Goal: Check status: Check status

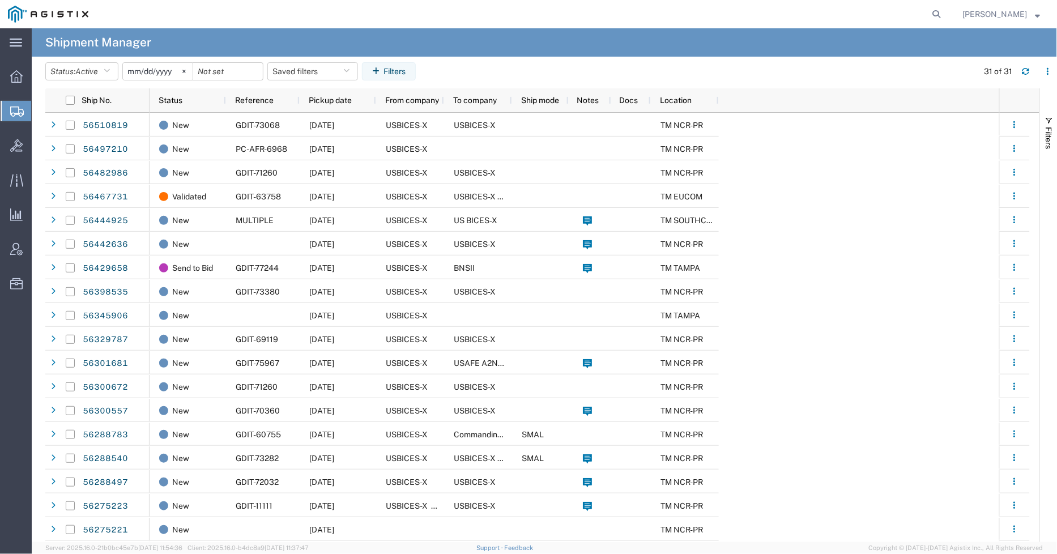
click at [947, 6] on form at bounding box center [938, 14] width 18 height 28
click at [945, 9] on icon at bounding box center [937, 14] width 16 height 16
click at [784, 6] on input "search" at bounding box center [757, 14] width 345 height 27
paste input "56510819"
type input "56510819"
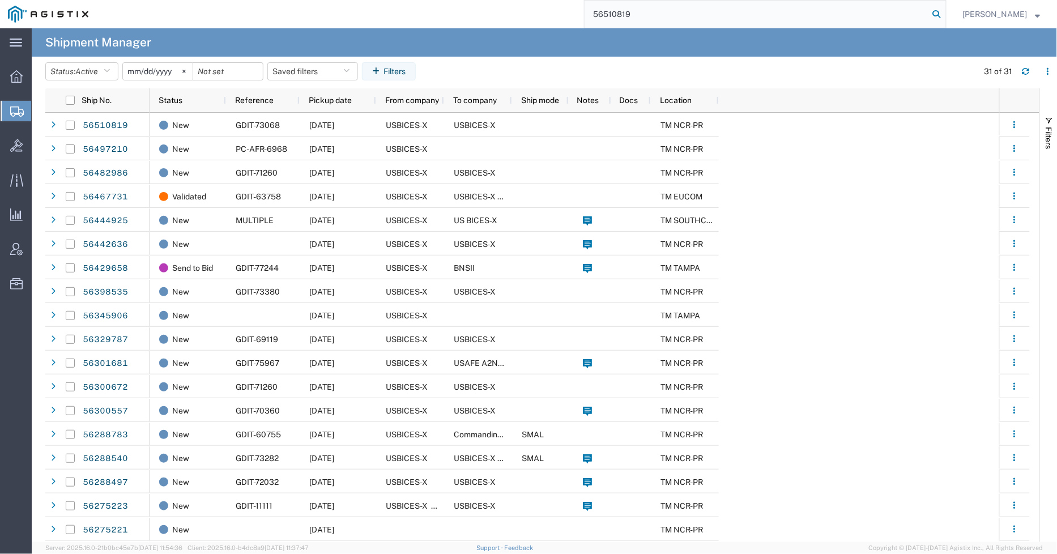
click at [942, 15] on icon at bounding box center [937, 14] width 16 height 16
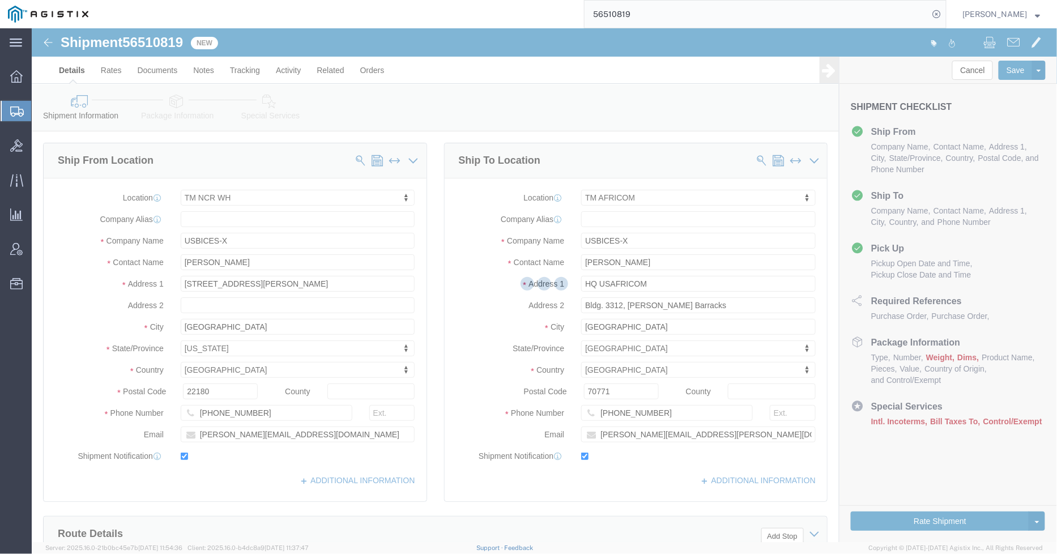
select select "69651"
select select "34239"
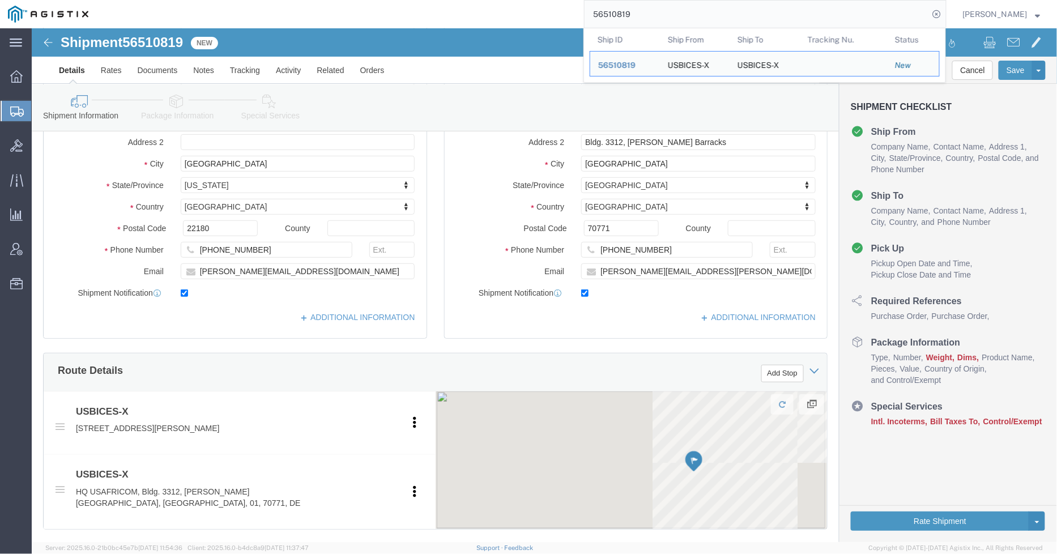
scroll to position [189, 0]
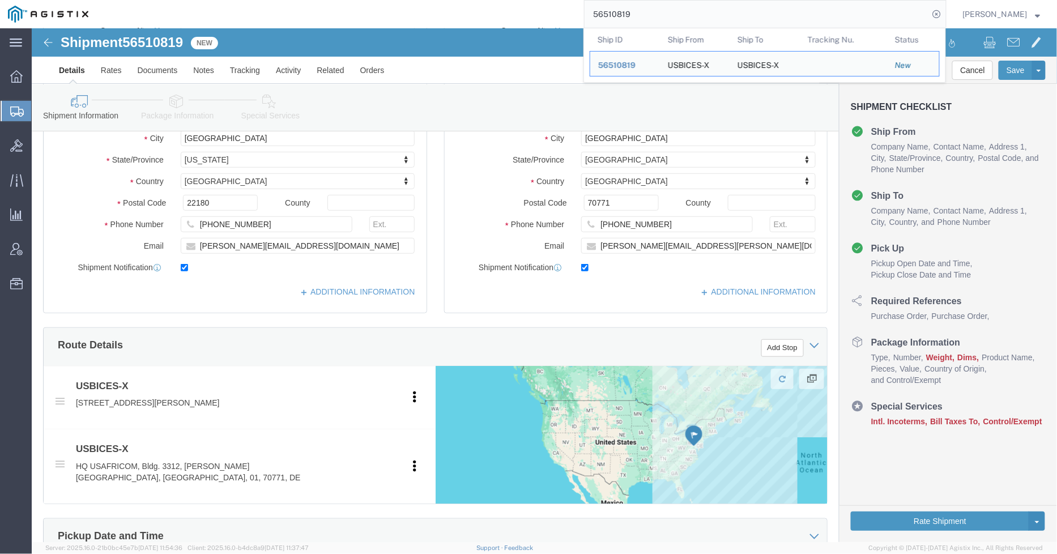
click link "Package Information"
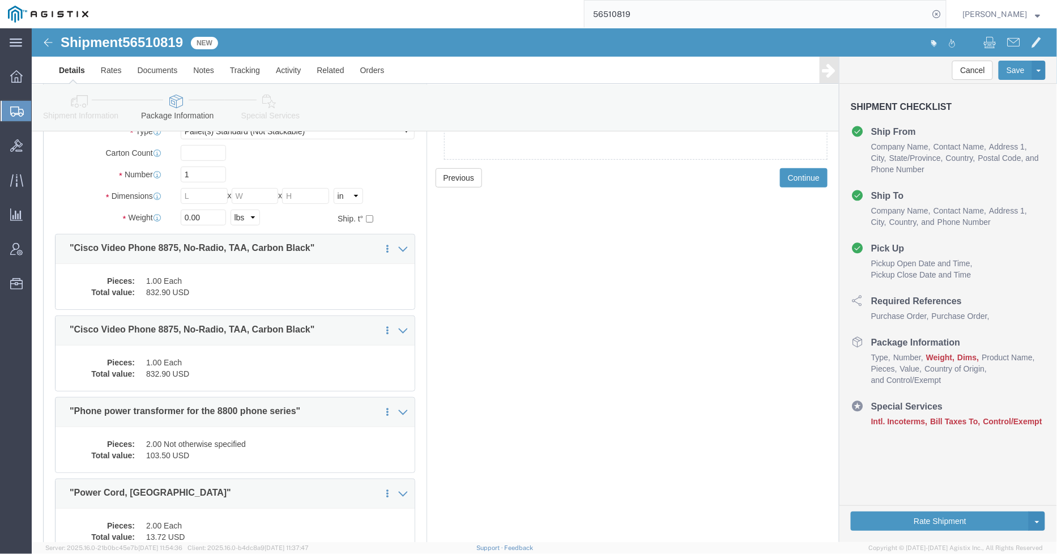
scroll to position [78, 0]
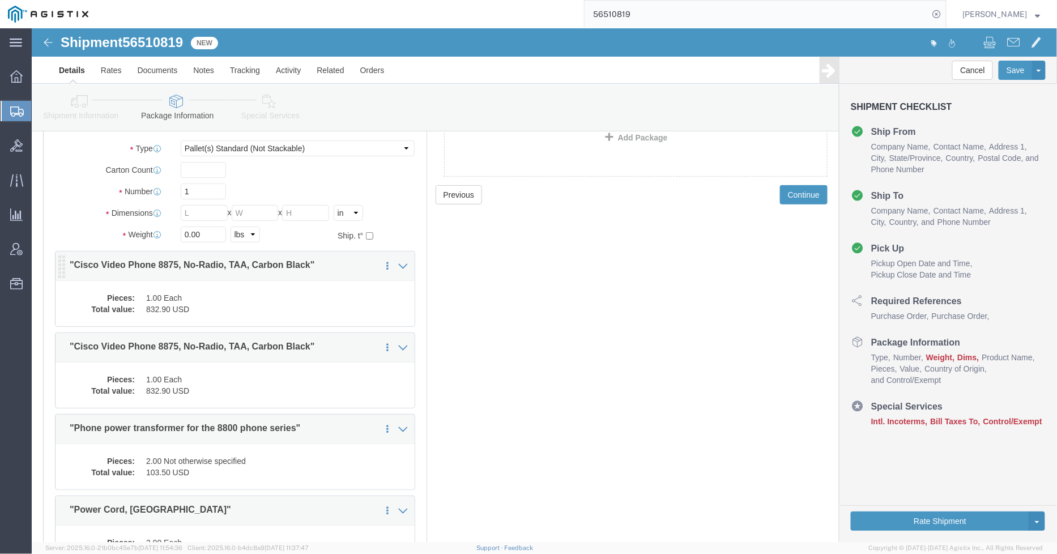
click div "Pieces: 1.00 Each Total value: 832.90 USD"
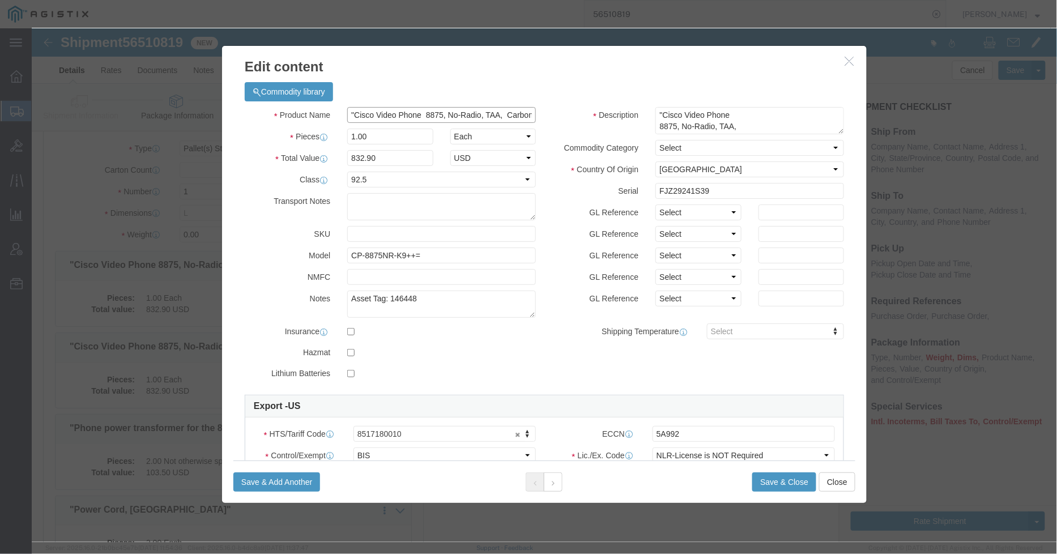
click input ""Cisco Video Phone 8875, No-Radio, TAA, Carbon Black""
click input "Cisco 8875 Phone"
type input "Cisco 8875 IP Phone"
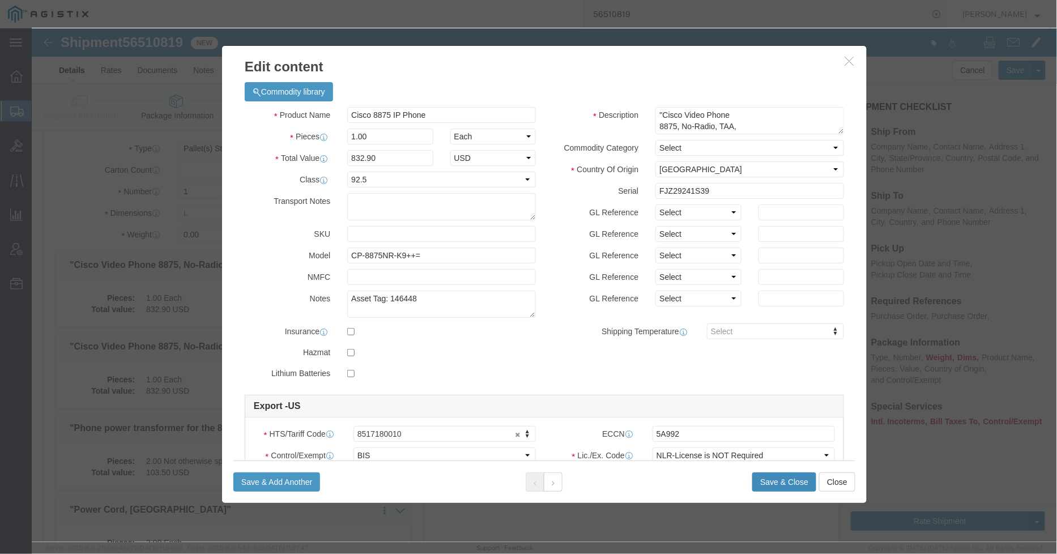
click button "Save & Close"
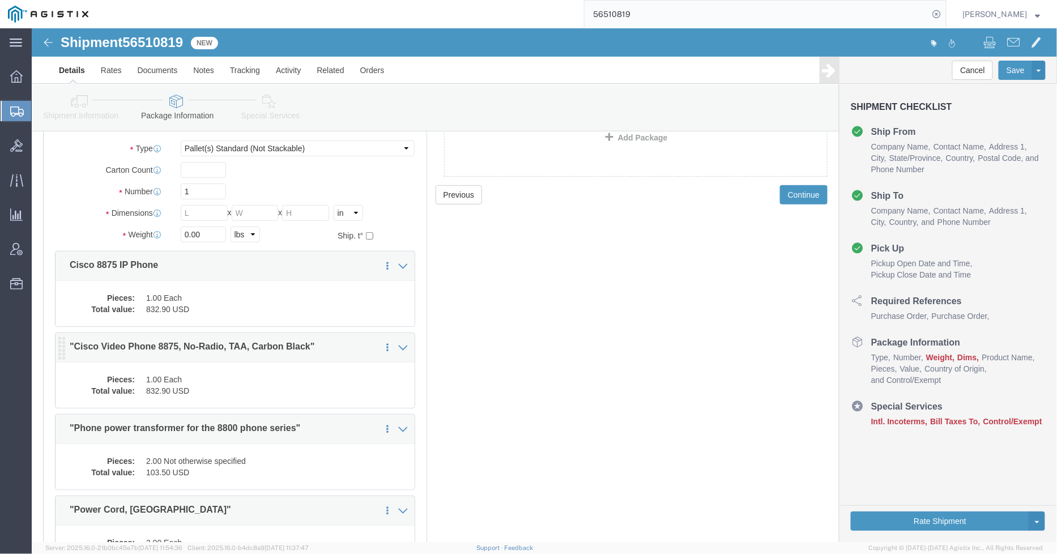
click dd "1.00 Each"
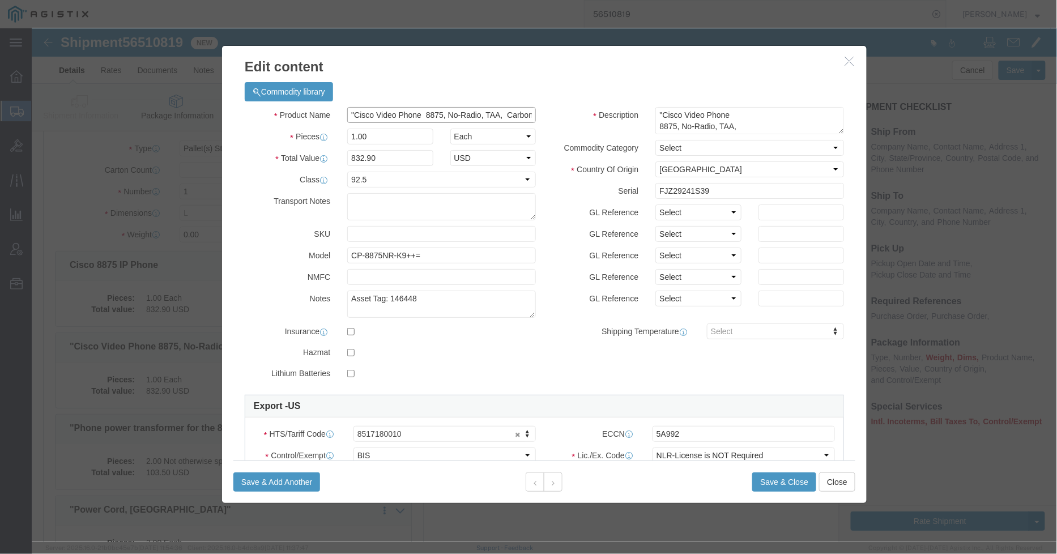
click input ""Cisco Video Phone 8875, No-Radio, TAA, Carbon Black""
type input "Cisco 8875 IP Phone"
click button "Save & Close"
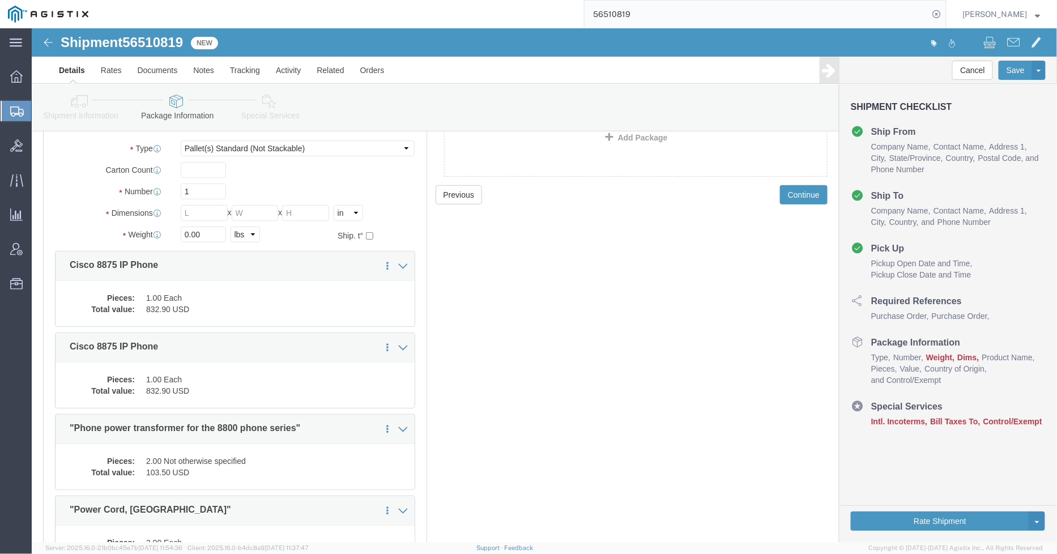
click dd "832.90 USD"
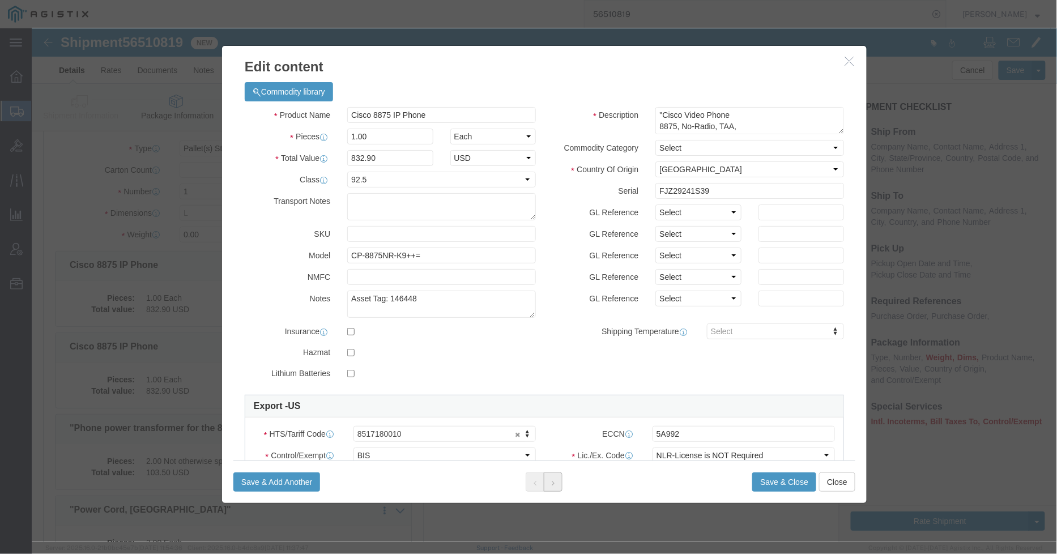
click icon
click textarea "Asset Tag: 146448"
type textarea "Asset Tag: 146449"
drag, startPoint x: 698, startPoint y: 163, endPoint x: 581, endPoint y: 163, distance: 116.7
click div "Serial FJZ29241S39"
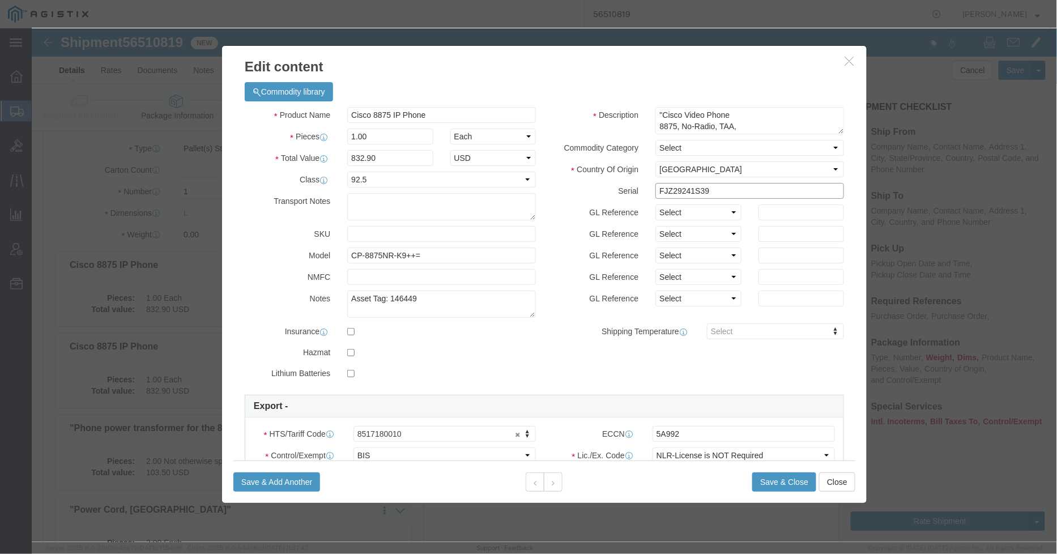
paste input "55M0L"
type input "FJZ29255M0L"
click button "Save & Close"
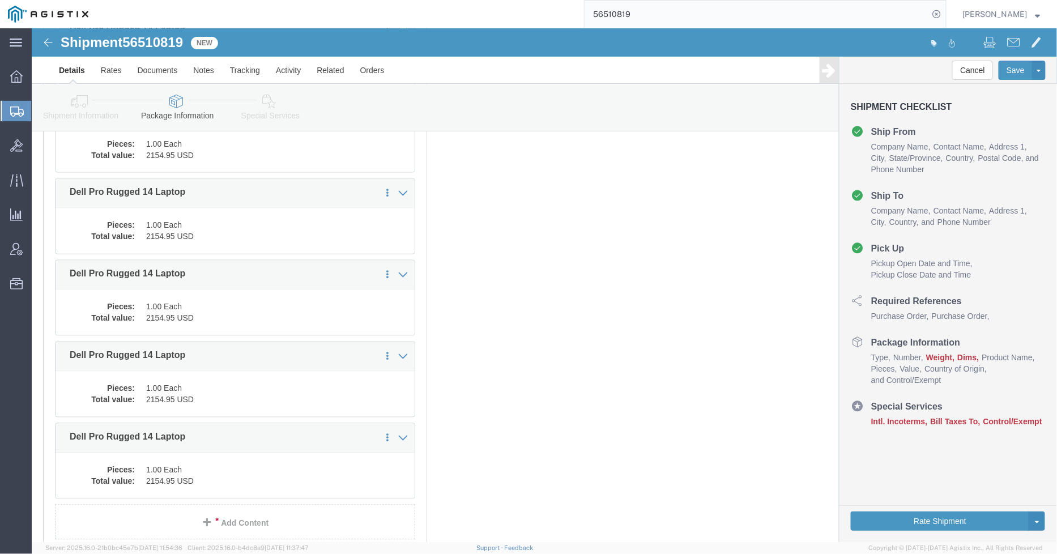
scroll to position [708, 0]
